Goal: Find specific page/section: Find specific page/section

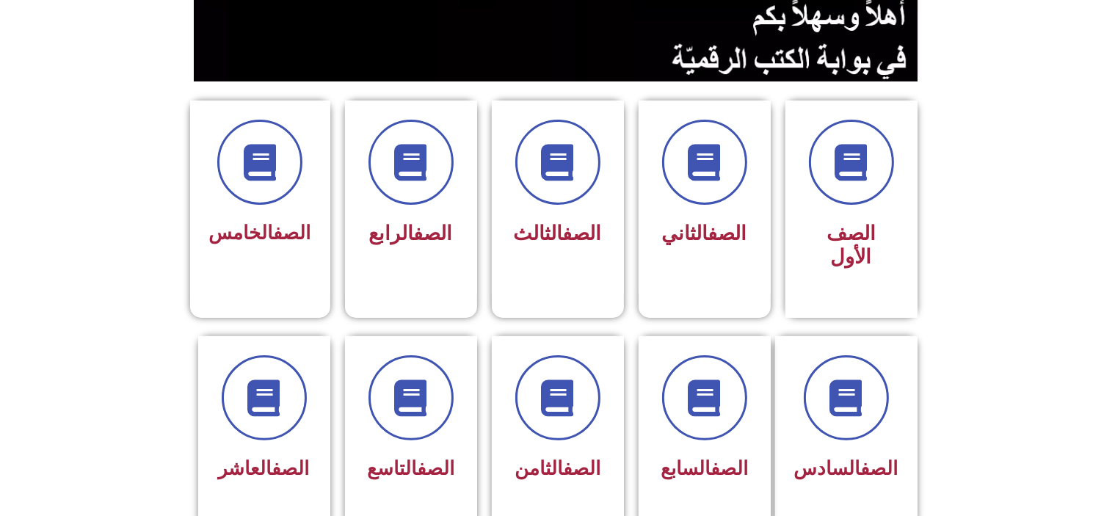
scroll to position [305, 0]
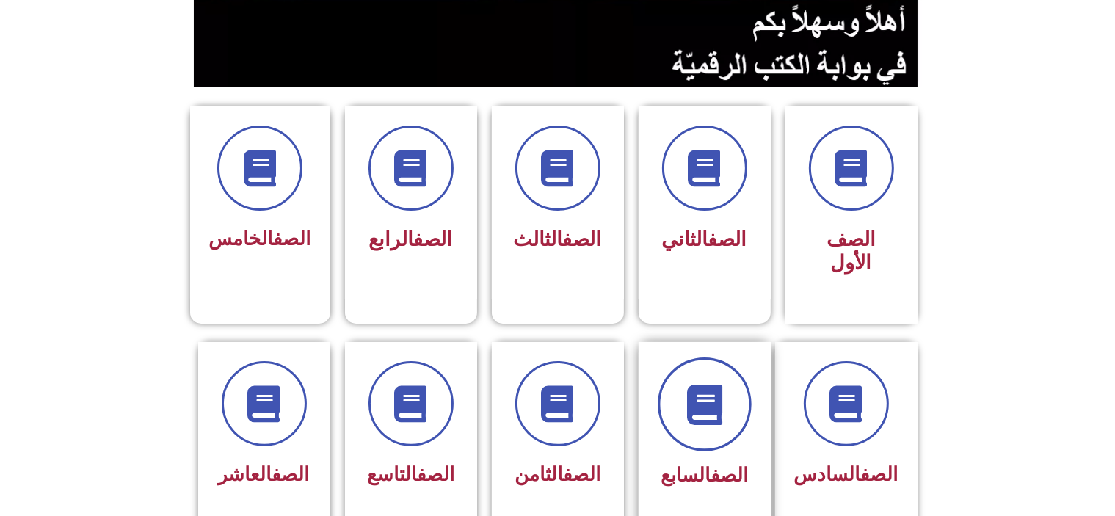
click at [699, 401] on span at bounding box center [704, 404] width 94 height 94
click at [725, 382] on span at bounding box center [704, 404] width 94 height 94
click at [726, 471] on div "الصف السابع" at bounding box center [704, 439] width 132 height 194
click at [711, 357] on span at bounding box center [704, 404] width 94 height 94
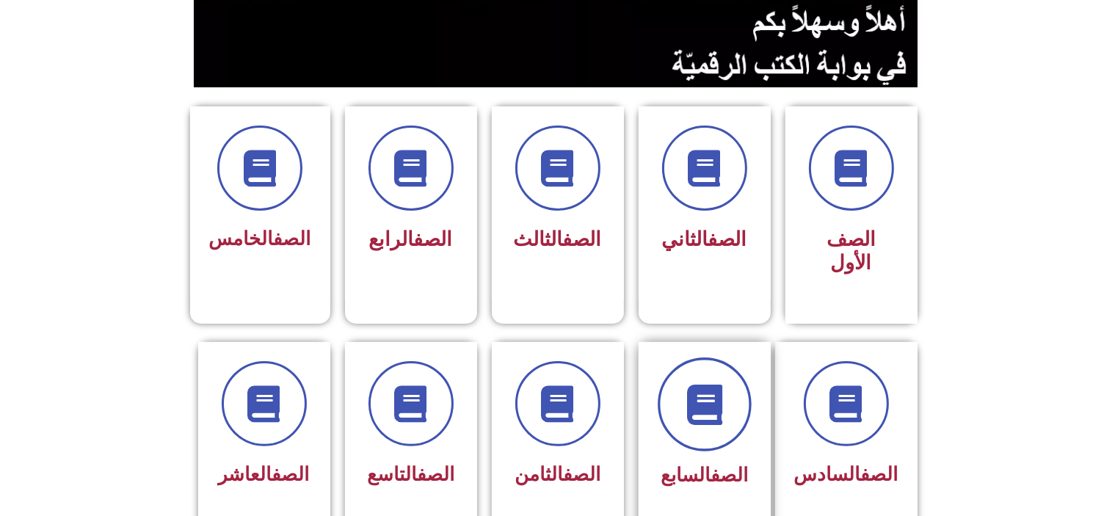
click at [694, 357] on span at bounding box center [704, 404] width 94 height 94
drag, startPoint x: 694, startPoint y: 357, endPoint x: 732, endPoint y: 341, distance: 40.5
click at [732, 357] on span at bounding box center [704, 404] width 94 height 94
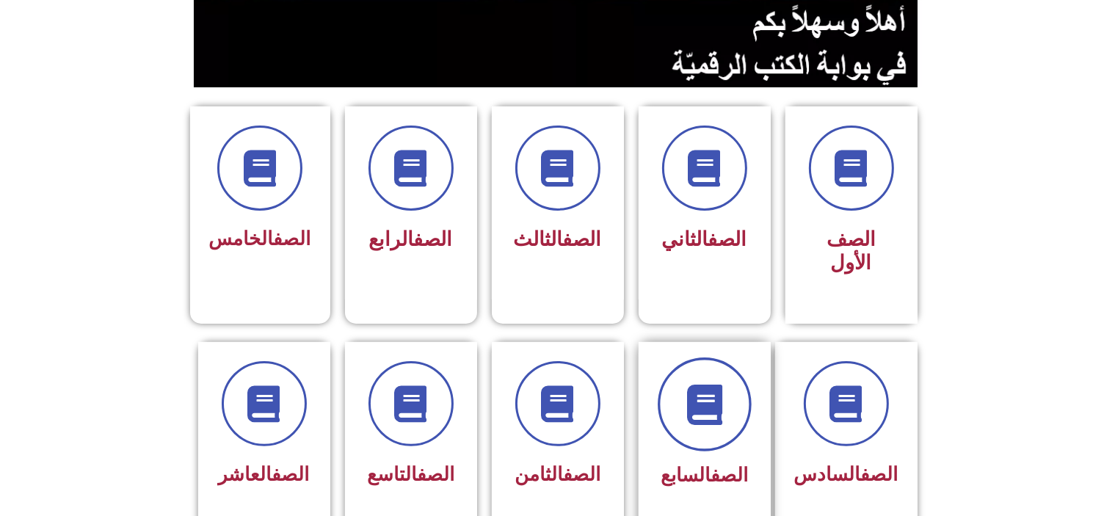
click at [732, 357] on span at bounding box center [704, 404] width 94 height 94
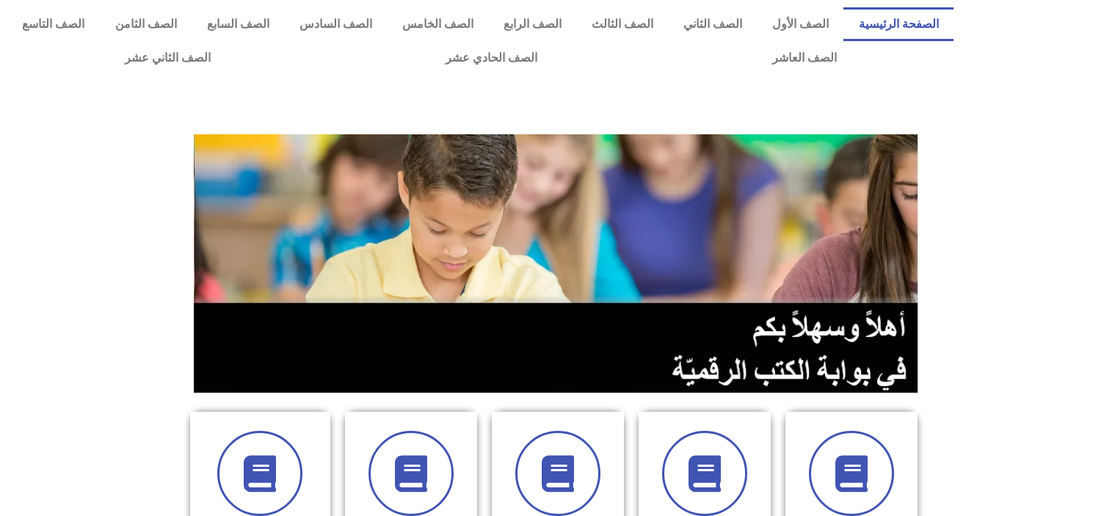
scroll to position [305, 0]
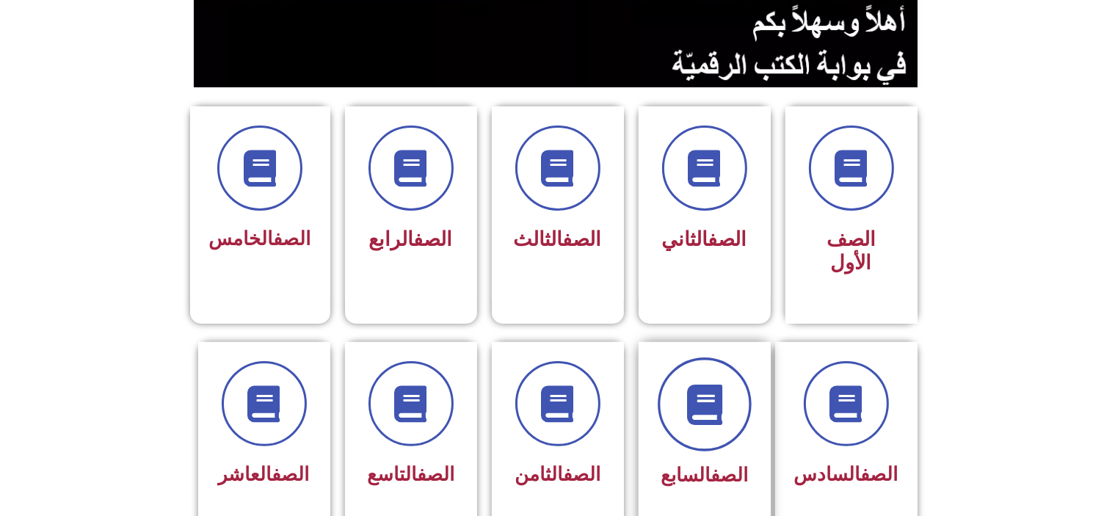
click at [723, 398] on icon at bounding box center [704, 404] width 40 height 40
click at [721, 460] on div "الصف السابع" at bounding box center [704, 476] width 92 height 36
click at [716, 464] on link "الصف" at bounding box center [728, 475] width 37 height 22
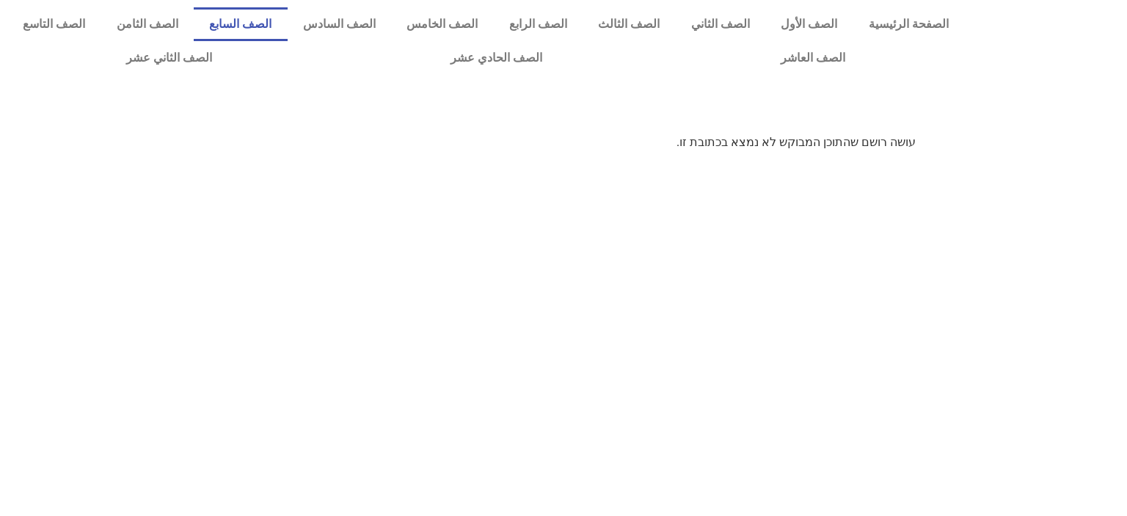
click at [288, 7] on link "الصف السابع" at bounding box center [241, 24] width 94 height 34
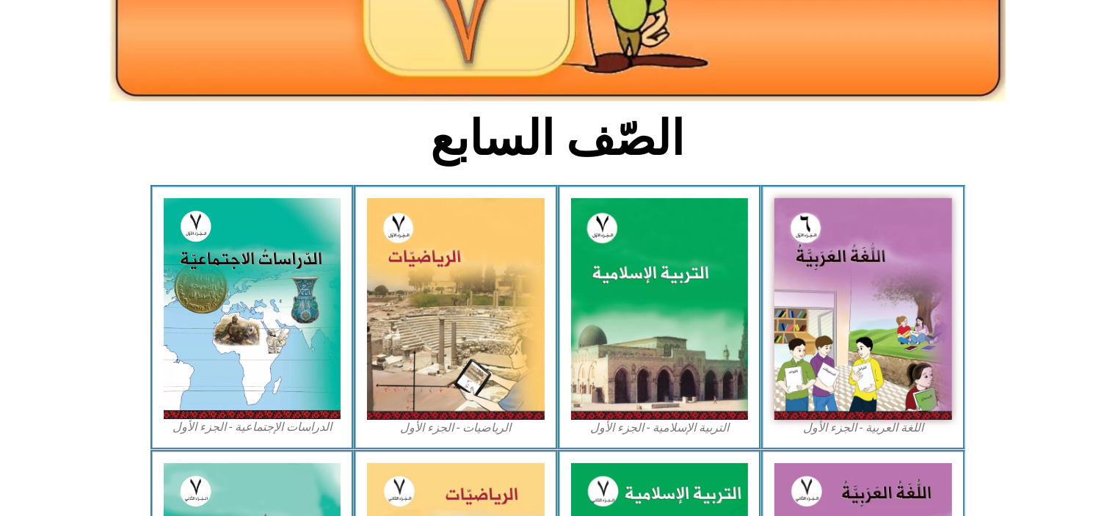
scroll to position [274, 0]
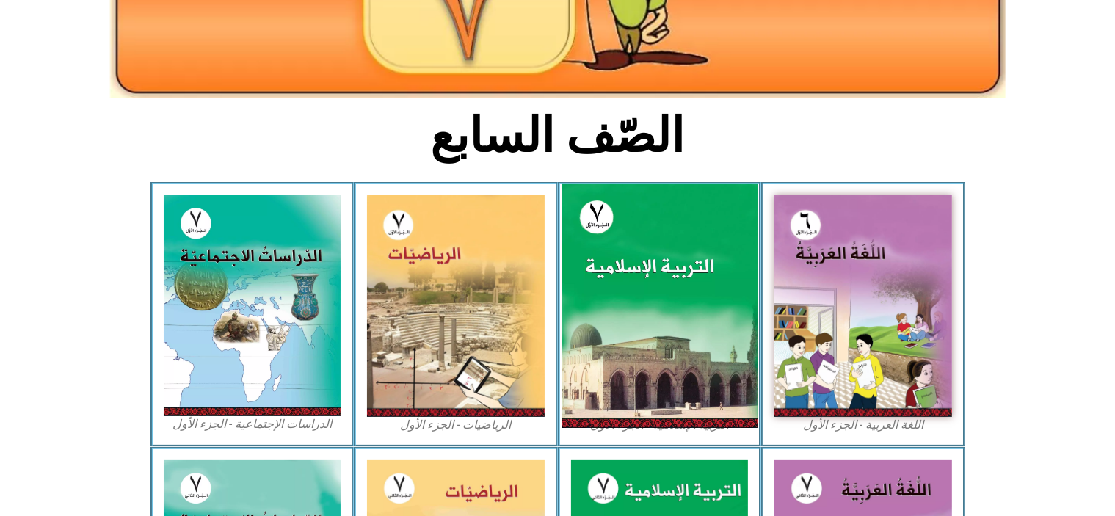
click at [653, 246] on img at bounding box center [658, 306] width 195 height 244
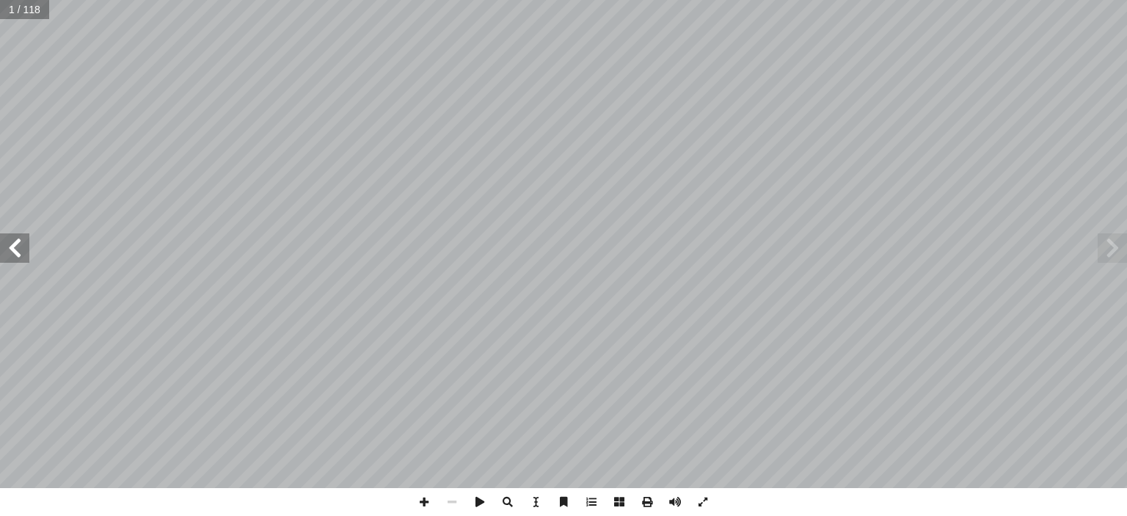
click at [17, 247] on span at bounding box center [14, 247] width 29 height 29
click at [17, 246] on span at bounding box center [14, 247] width 29 height 29
click at [21, 241] on span at bounding box center [14, 247] width 29 height 29
click at [418, 506] on span at bounding box center [424, 502] width 28 height 28
